Goal: Transaction & Acquisition: Purchase product/service

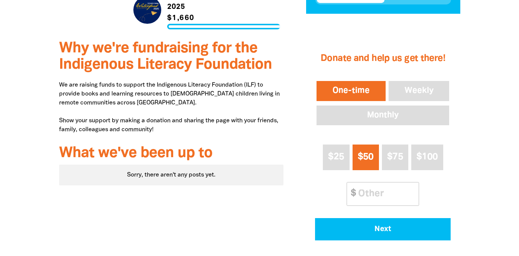
scroll to position [276, 0]
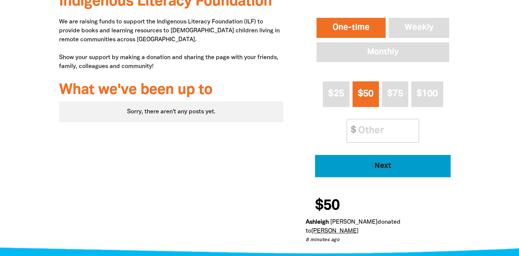
click at [375, 166] on span "Next" at bounding box center [382, 165] width 115 height 7
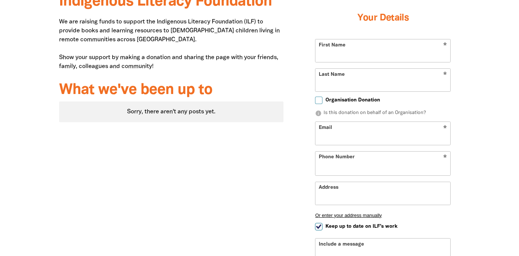
scroll to position [240, 0]
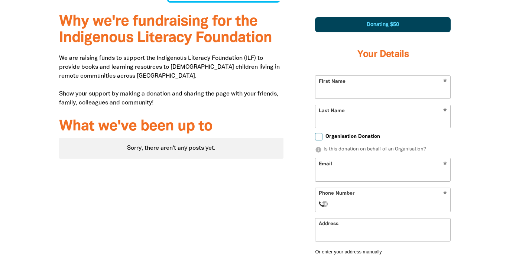
click at [337, 91] on input "First Name" at bounding box center [382, 87] width 135 height 23
type input "[PERSON_NAME]"
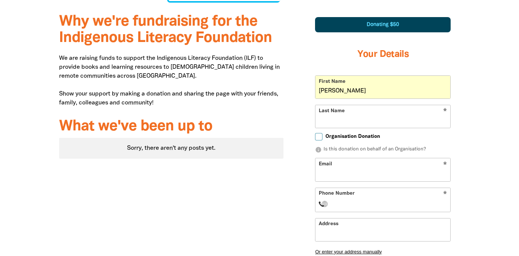
type input "Gray"
type input "[EMAIL_ADDRESS][PERSON_NAME][DOMAIN_NAME]"
type input "[PHONE_NUMBER]"
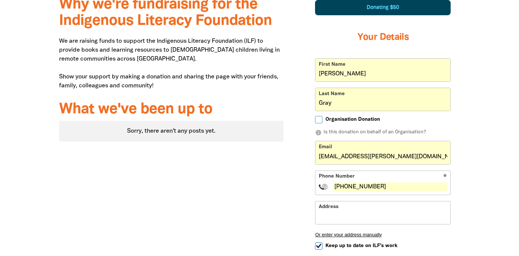
scroll to position [293, 0]
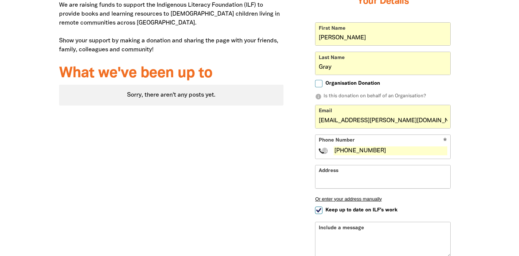
click at [338, 180] on input "Address" at bounding box center [382, 176] width 135 height 23
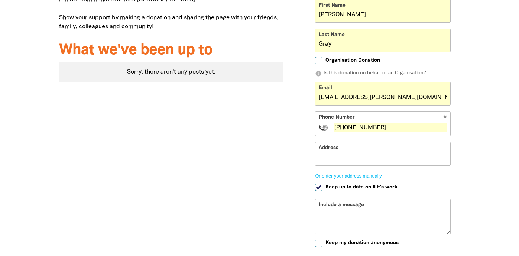
scroll to position [345, 0]
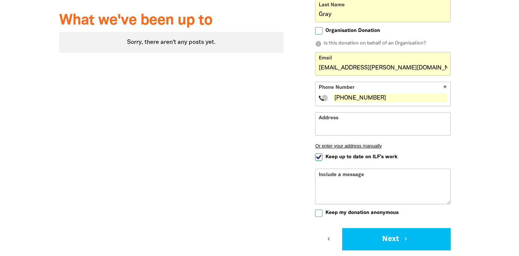
click at [349, 177] on div "Include a message" at bounding box center [383, 187] width 136 height 36
click at [347, 173] on div "Include a message" at bounding box center [383, 187] width 136 height 36
click at [339, 173] on div "Include a message" at bounding box center [383, 187] width 136 height 36
click at [348, 185] on textarea "Include a message" at bounding box center [382, 192] width 135 height 24
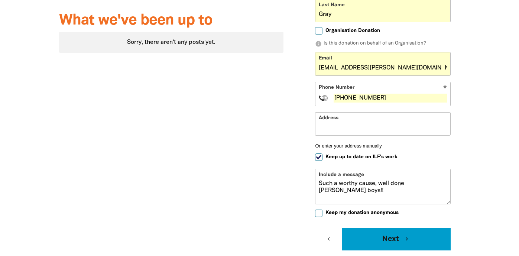
type textarea "Such a worthy cause, well done [PERSON_NAME] boys!!"
click at [397, 240] on button "Next chevron_right" at bounding box center [396, 239] width 108 height 22
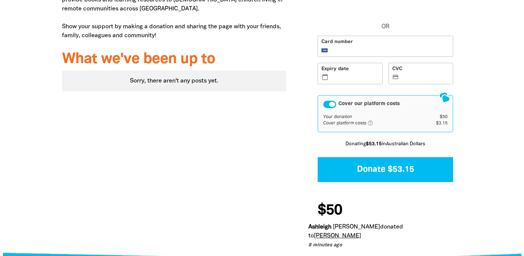
scroll to position [307, 0]
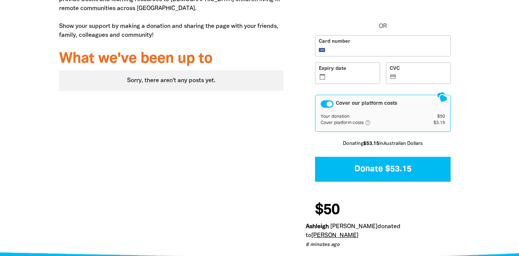
click at [367, 123] on icon "help_outlined" at bounding box center [371, 123] width 12 height 6
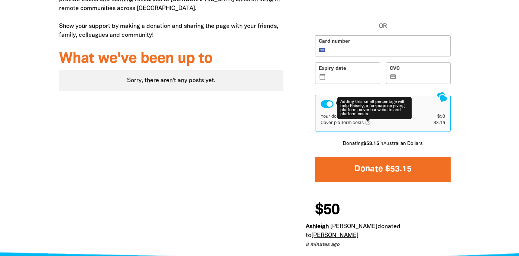
click at [378, 173] on button "Donate $53.15" at bounding box center [383, 169] width 136 height 25
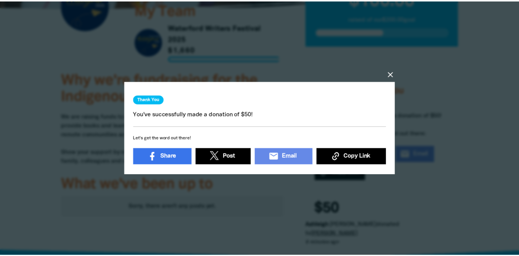
scroll to position [2, 0]
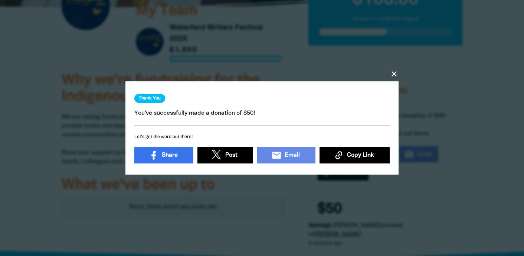
click at [392, 71] on icon "close" at bounding box center [394, 73] width 9 height 9
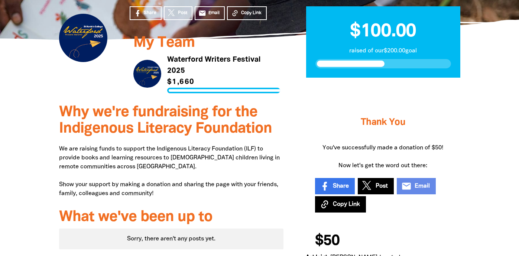
scroll to position [11, 0]
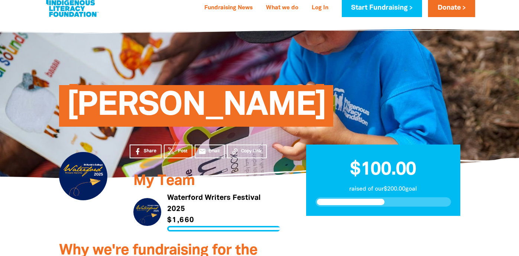
click at [66, 15] on link at bounding box center [72, 8] width 56 height 23
